Goal: Entertainment & Leisure: Consume media (video, audio)

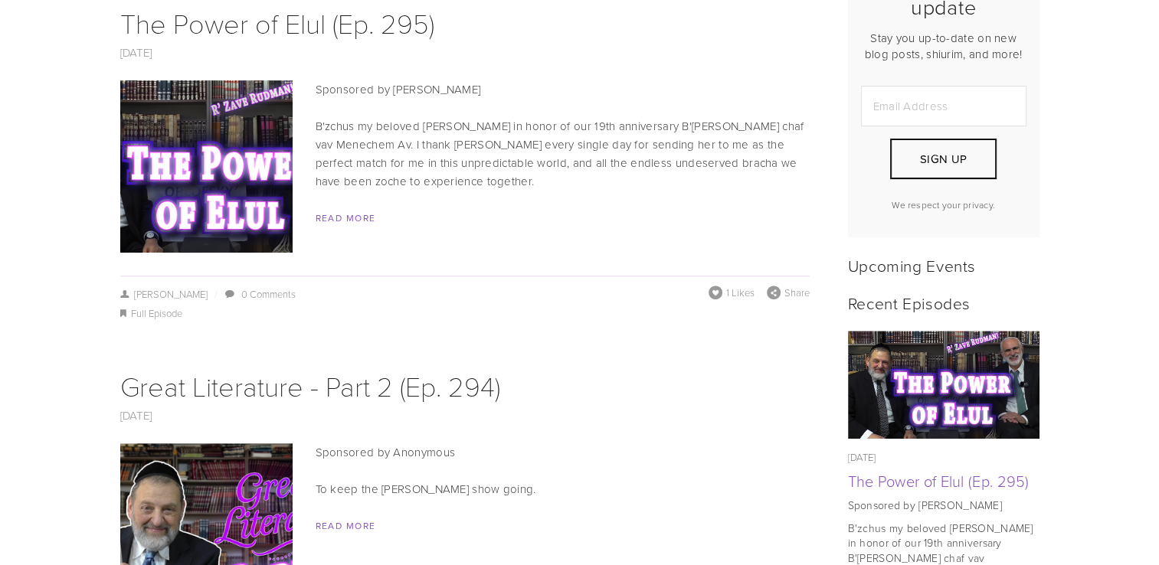
scroll to position [478, 0]
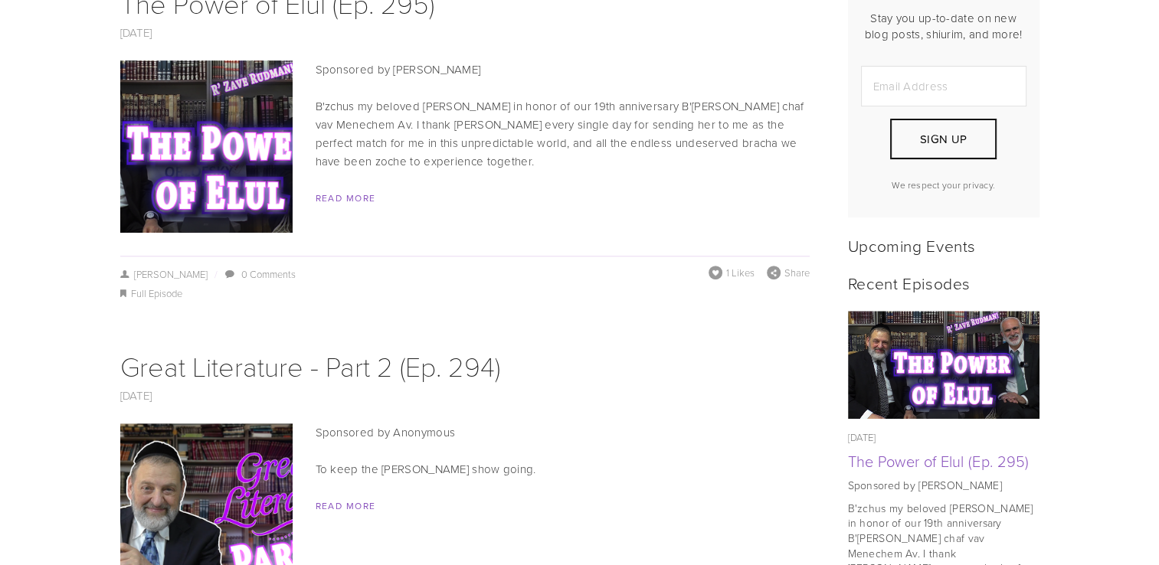
click at [231, 136] on img at bounding box center [206, 147] width 306 height 172
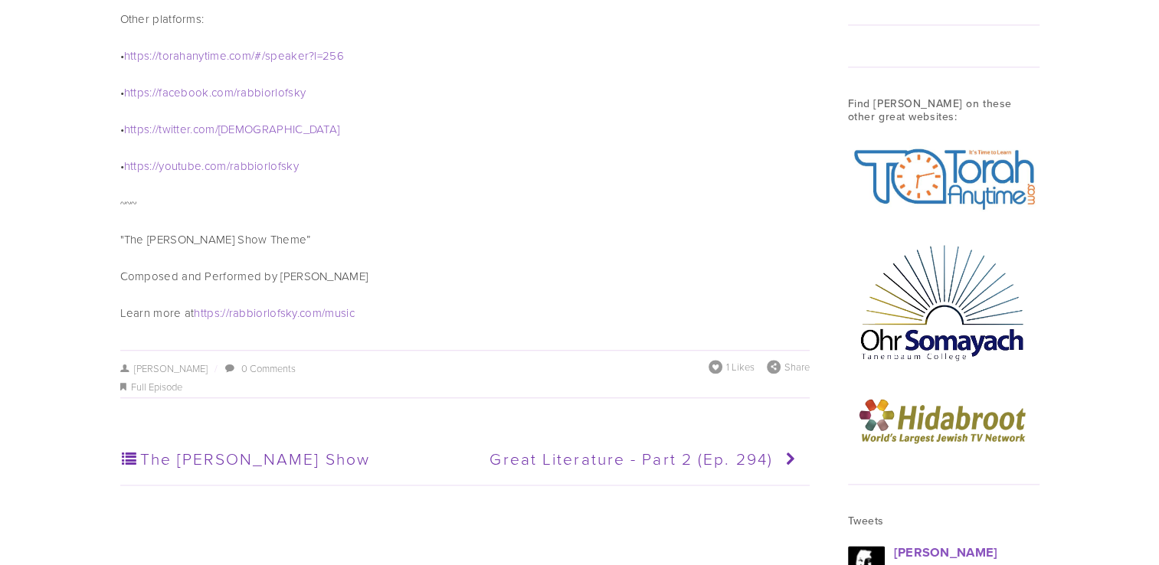
scroll to position [1789, 0]
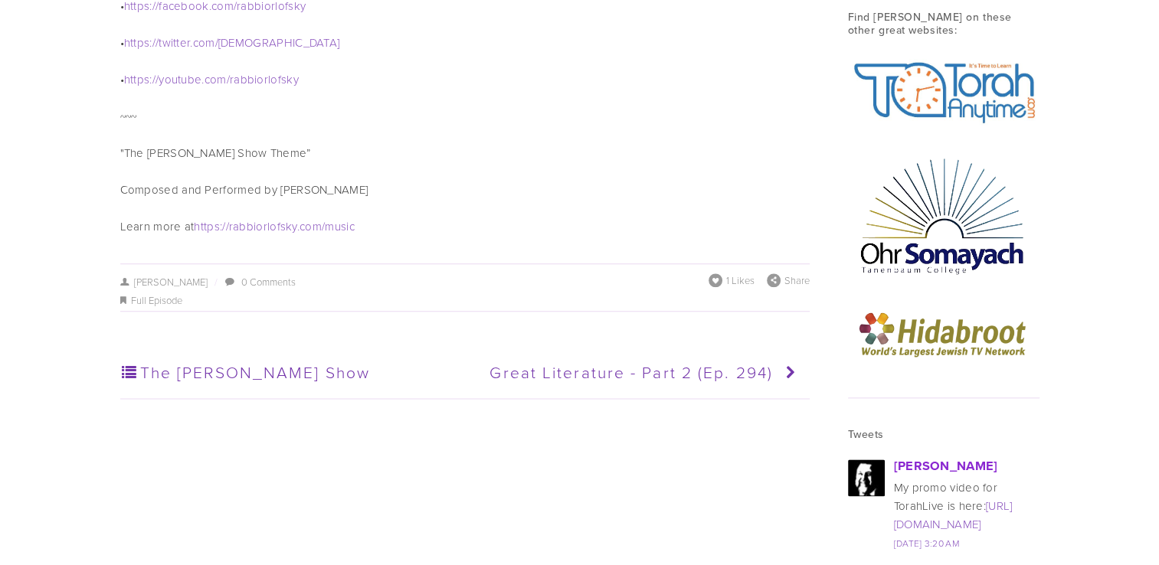
click at [998, 457] on link "[PERSON_NAME]" at bounding box center [946, 466] width 104 height 18
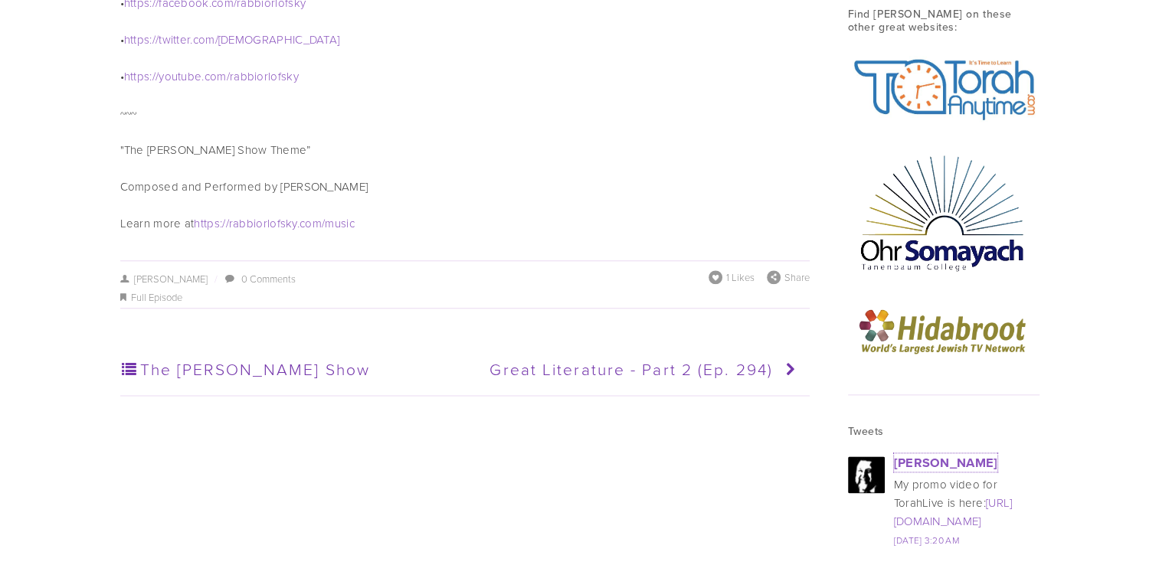
scroll to position [1792, 0]
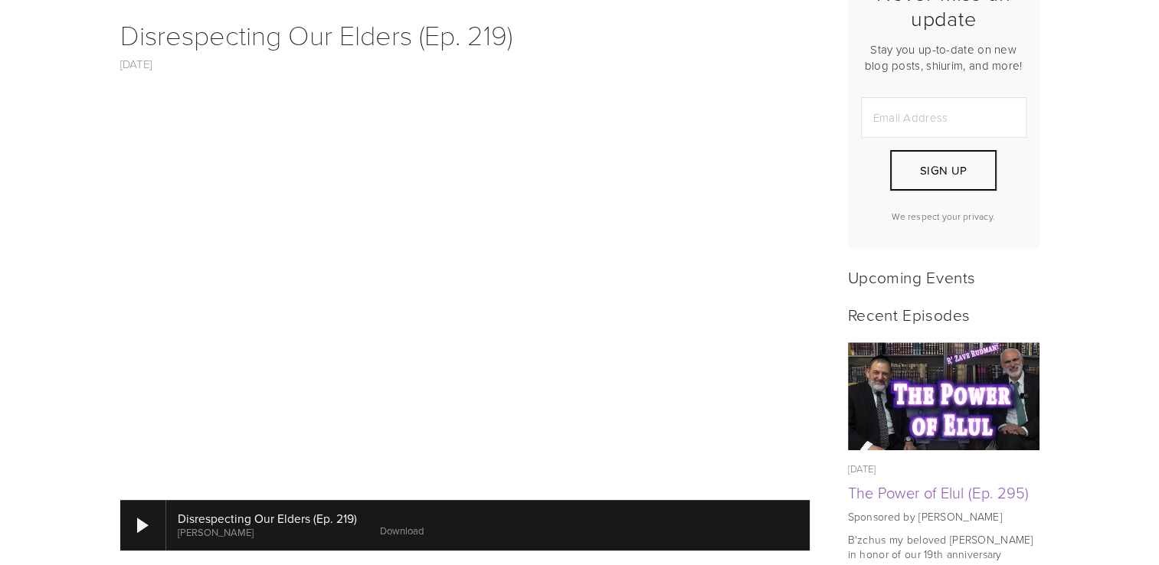
scroll to position [571, 0]
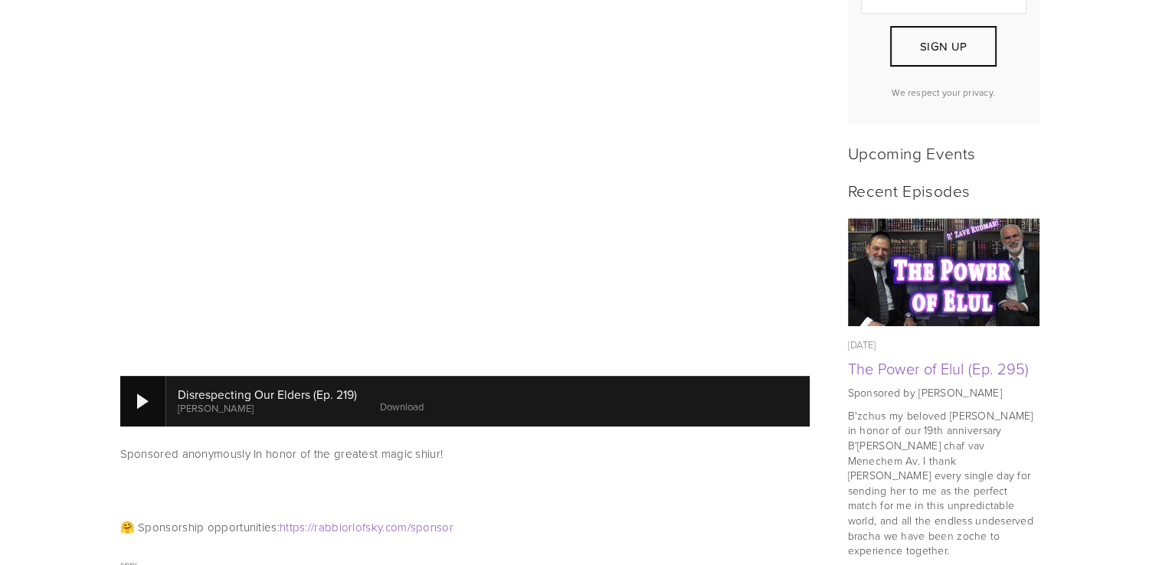
click at [142, 394] on div at bounding box center [142, 401] width 11 height 15
